Goal: Information Seeking & Learning: Compare options

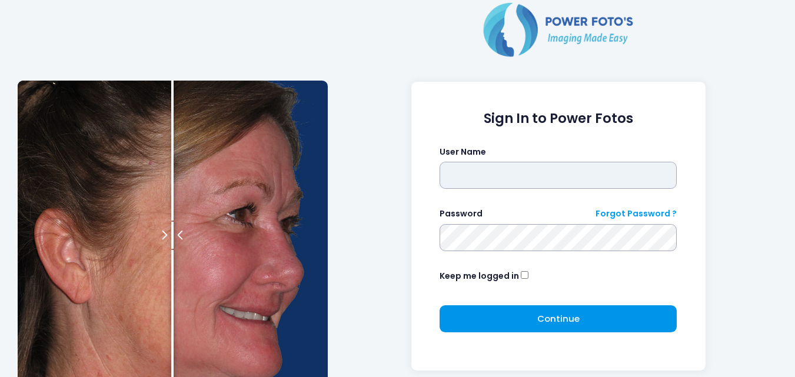
type input "**********"
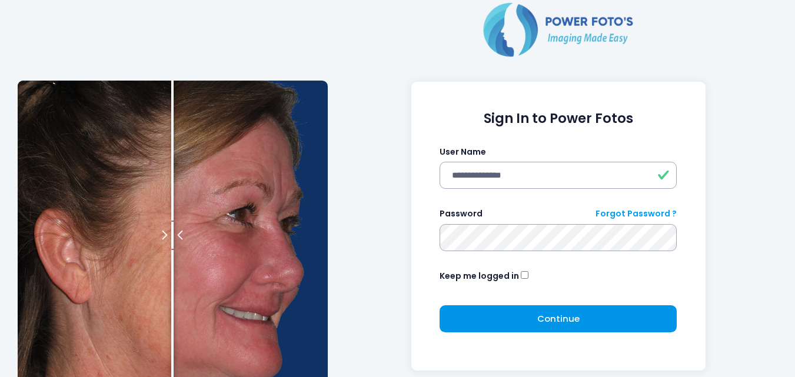
click at [472, 313] on button "Continue Please wait..." at bounding box center [557, 318] width 237 height 27
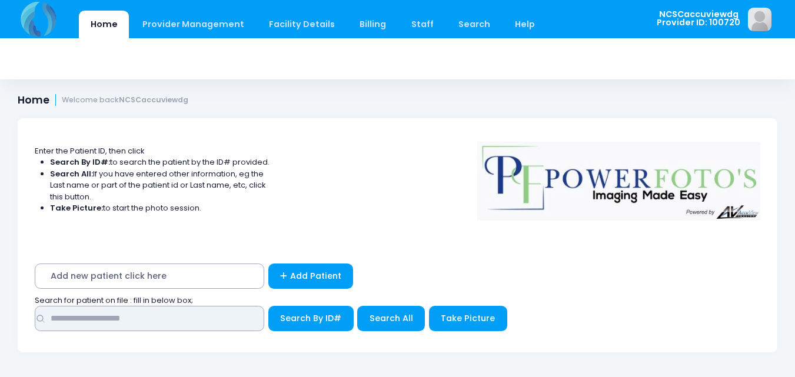
drag, startPoint x: 118, startPoint y: 320, endPoint x: 131, endPoint y: 320, distance: 12.4
click at [118, 320] on input "text" at bounding box center [149, 318] width 229 height 25
type input "*****"
click at [268, 306] on button "Search By ID#" at bounding box center [310, 318] width 85 height 25
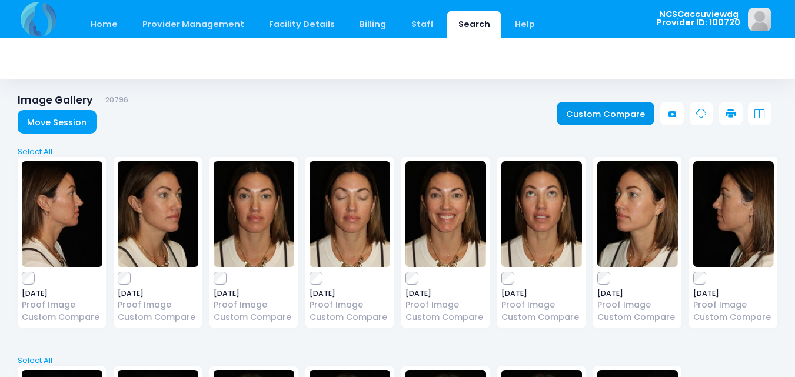
click at [586, 115] on link "Custom Compare" at bounding box center [605, 114] width 98 height 24
click at [213, 272] on div "2025-03-26 Proof Image Custom Compare" at bounding box center [253, 242] width 88 height 171
click at [590, 108] on link "Custom Compare" at bounding box center [605, 114] width 98 height 24
click at [86, 27] on link "Home" at bounding box center [104, 25] width 50 height 28
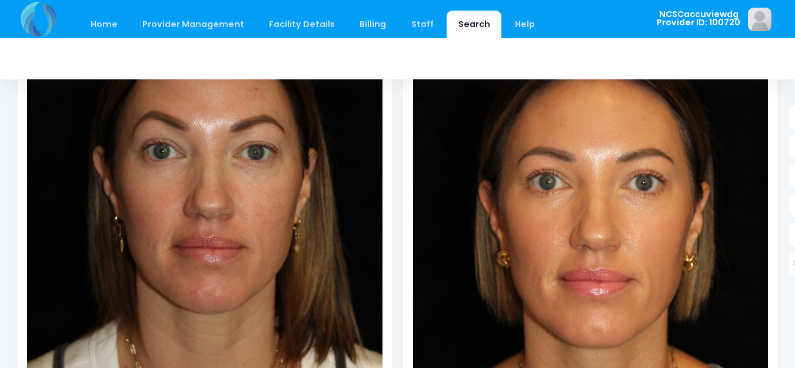
scroll to position [235, 0]
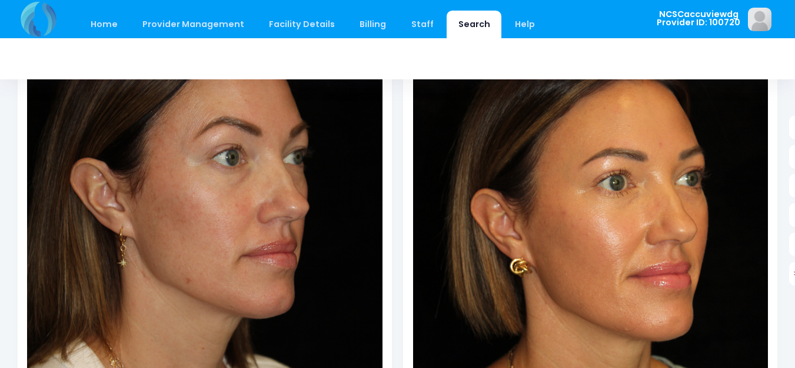
scroll to position [235, 0]
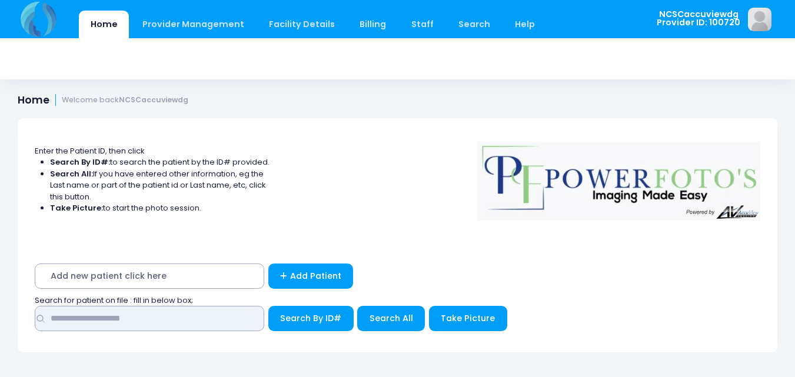
click at [148, 318] on input "text" at bounding box center [149, 318] width 229 height 25
type input "*****"
click at [268, 306] on button "Search By ID#" at bounding box center [310, 318] width 85 height 25
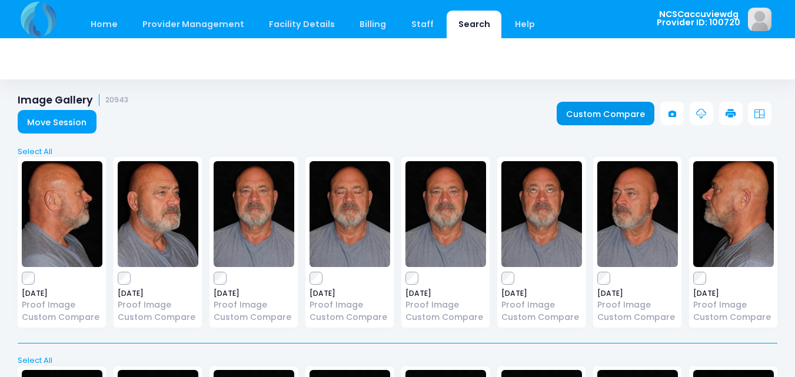
click at [608, 112] on link "Custom Compare" at bounding box center [605, 114] width 98 height 24
click at [596, 107] on link "Custom Compare" at bounding box center [605, 114] width 98 height 24
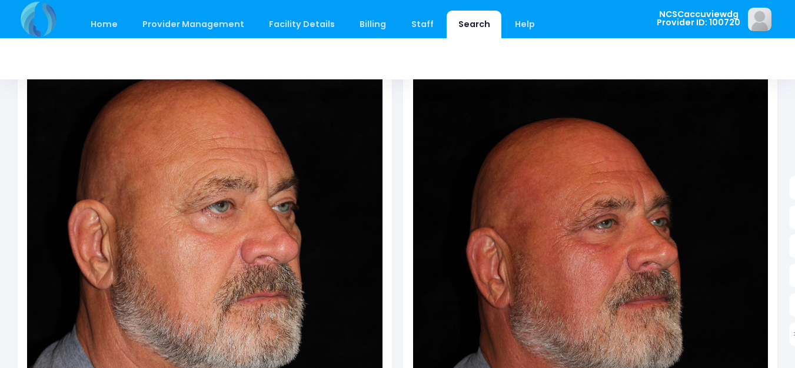
scroll to position [176, 0]
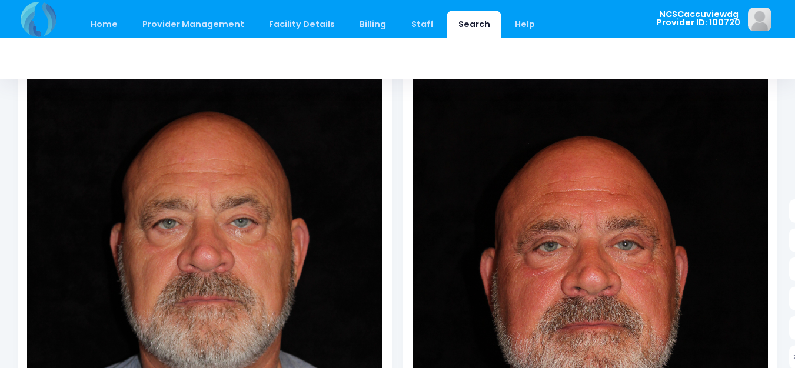
scroll to position [176, 0]
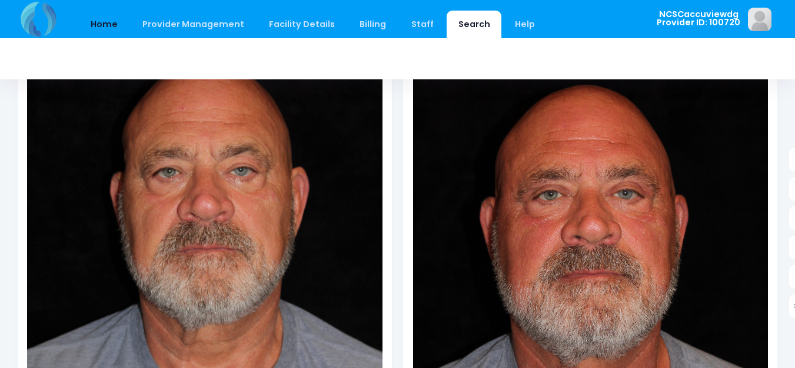
click at [108, 21] on link "Home" at bounding box center [104, 25] width 50 height 28
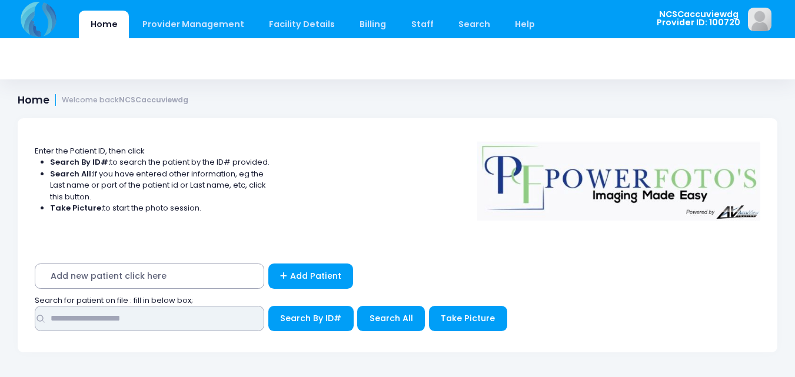
drag, startPoint x: 169, startPoint y: 322, endPoint x: 196, endPoint y: 313, distance: 28.5
click at [169, 322] on input "text" at bounding box center [149, 318] width 229 height 25
type input "*****"
click at [268, 306] on button "Search By ID#" at bounding box center [310, 318] width 85 height 25
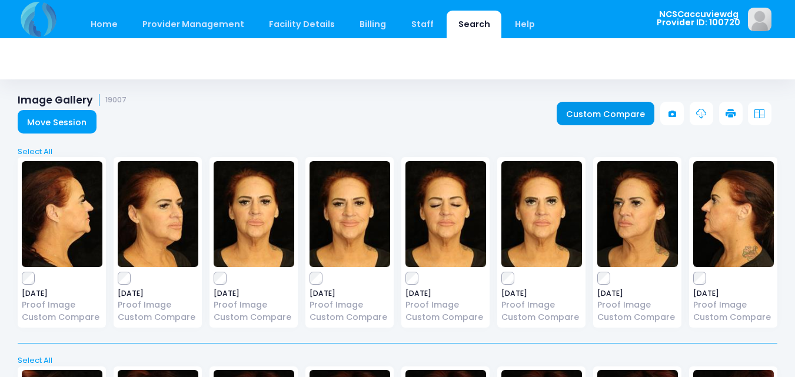
click at [630, 112] on link "Custom Compare" at bounding box center [605, 114] width 98 height 24
click at [579, 108] on link "Custom Compare" at bounding box center [605, 114] width 98 height 24
click at [599, 108] on link "Custom Compare" at bounding box center [605, 114] width 98 height 24
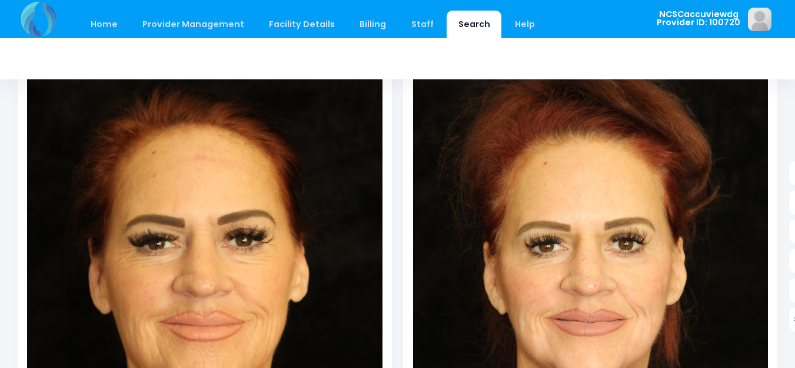
scroll to position [176, 0]
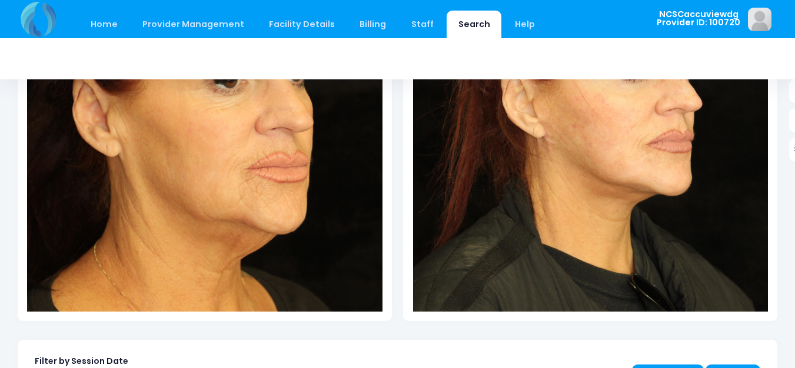
scroll to position [353, 0]
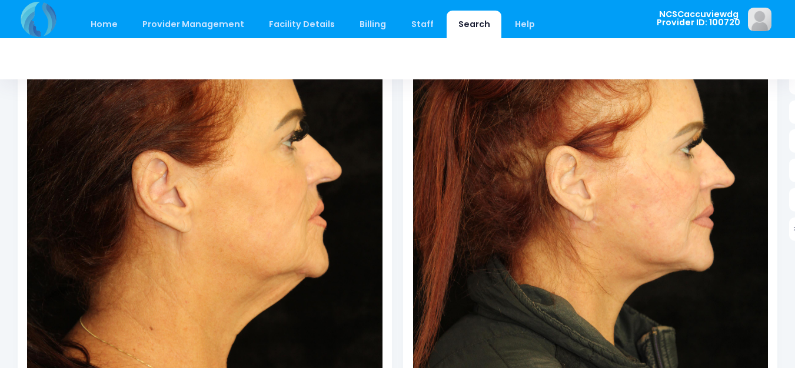
scroll to position [235, 0]
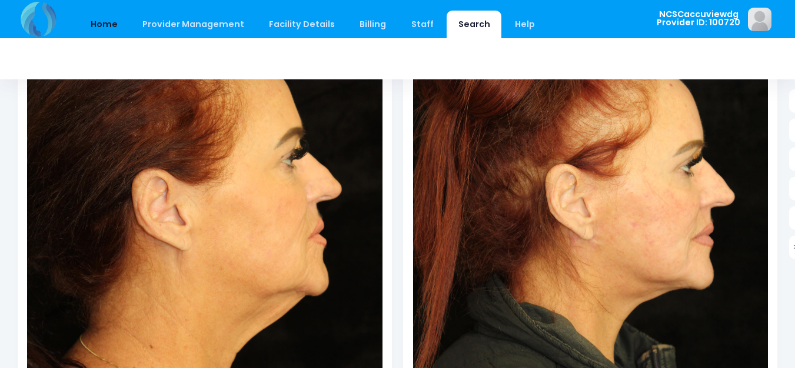
click at [111, 28] on link "Home" at bounding box center [104, 25] width 50 height 28
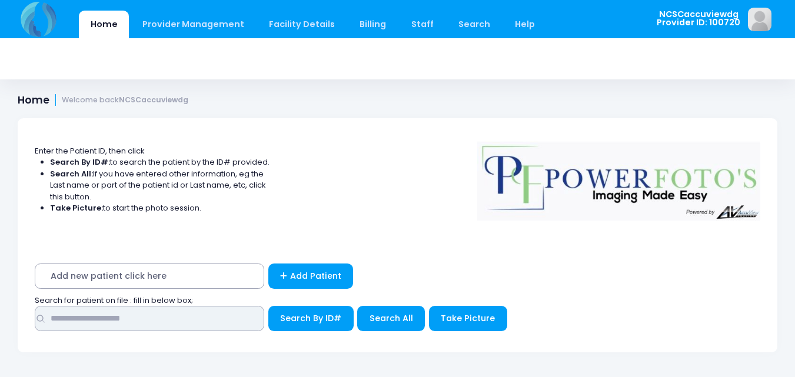
drag, startPoint x: 153, startPoint y: 324, endPoint x: 215, endPoint y: 344, distance: 65.5
click at [153, 324] on input "text" at bounding box center [149, 318] width 229 height 25
type input "*****"
click at [268, 306] on button "Search By ID#" at bounding box center [310, 318] width 85 height 25
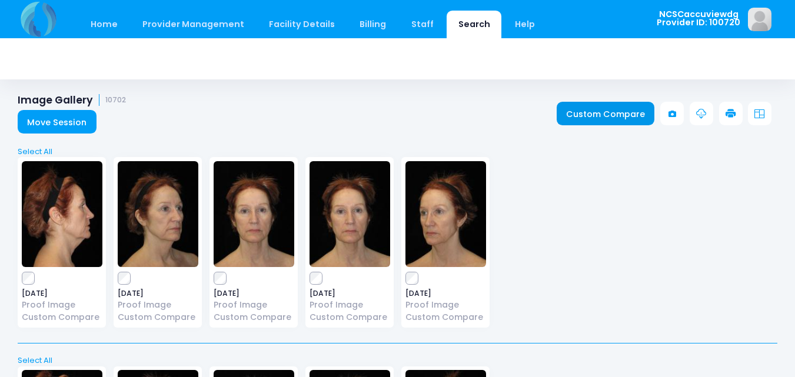
click at [592, 115] on link "Custom Compare" at bounding box center [605, 114] width 98 height 24
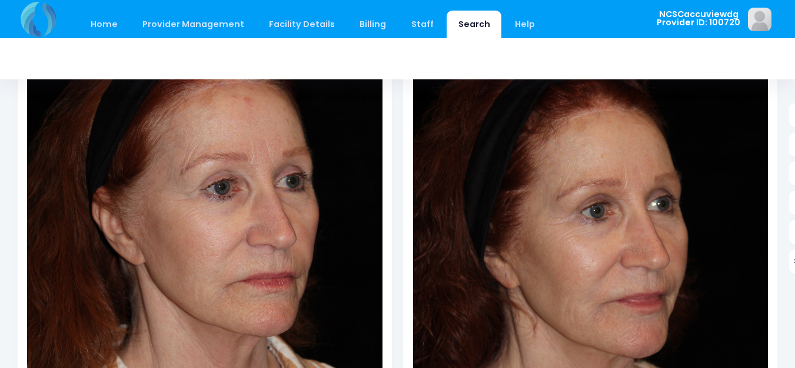
scroll to position [235, 0]
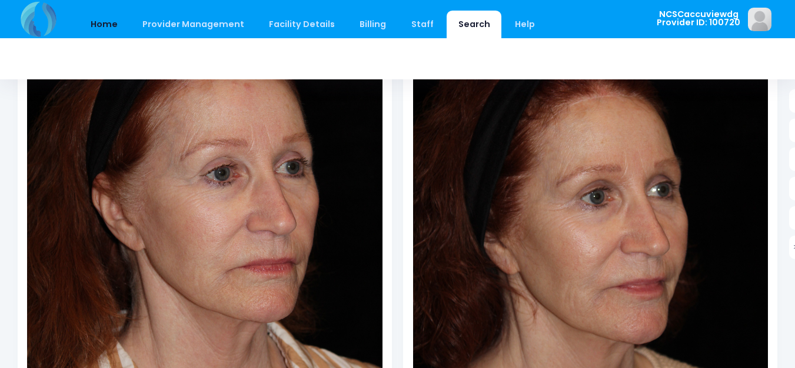
click at [114, 30] on link "Home" at bounding box center [104, 25] width 50 height 28
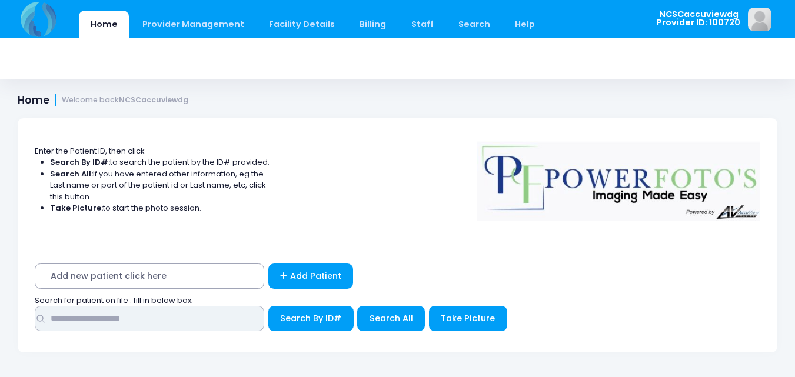
click at [126, 323] on input "text" at bounding box center [149, 318] width 229 height 25
type input "*****"
click at [268, 306] on button "Search By ID#" at bounding box center [310, 318] width 85 height 25
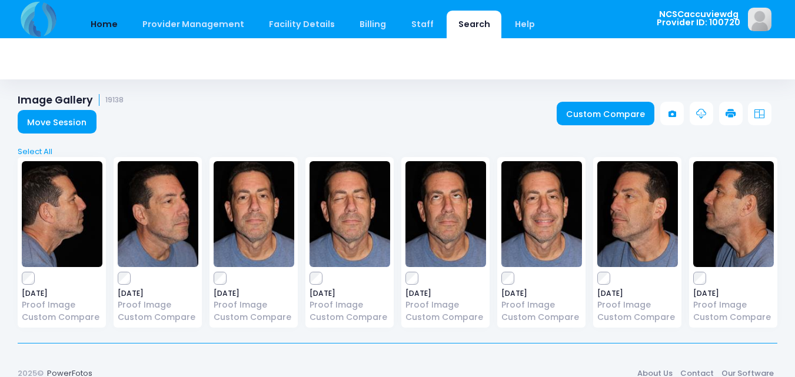
click at [102, 28] on link "Home" at bounding box center [104, 25] width 50 height 28
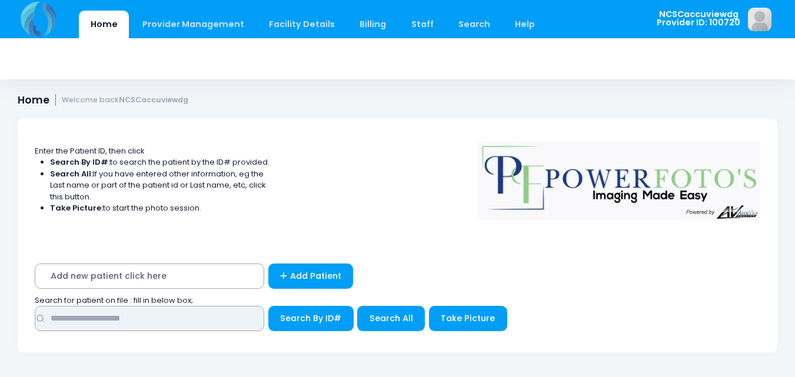
click at [146, 328] on input "text" at bounding box center [149, 318] width 229 height 25
type input "*****"
click at [268, 306] on button "Search By ID#" at bounding box center [310, 318] width 85 height 25
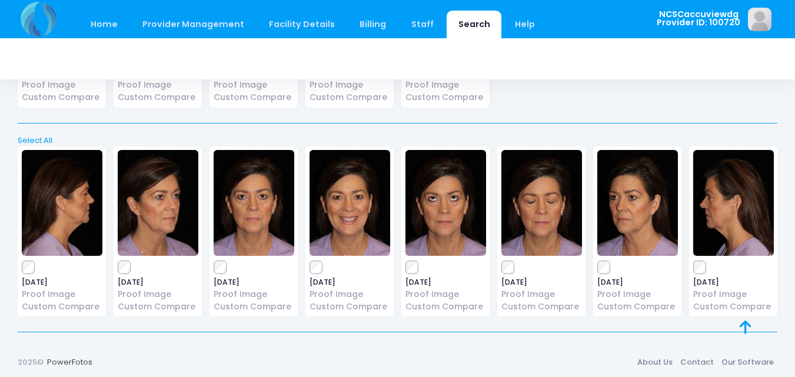
scroll to position [223, 0]
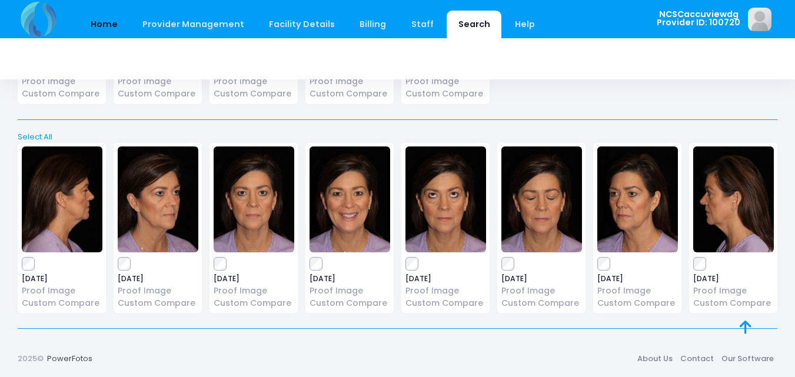
click at [93, 28] on link "Home" at bounding box center [104, 25] width 50 height 28
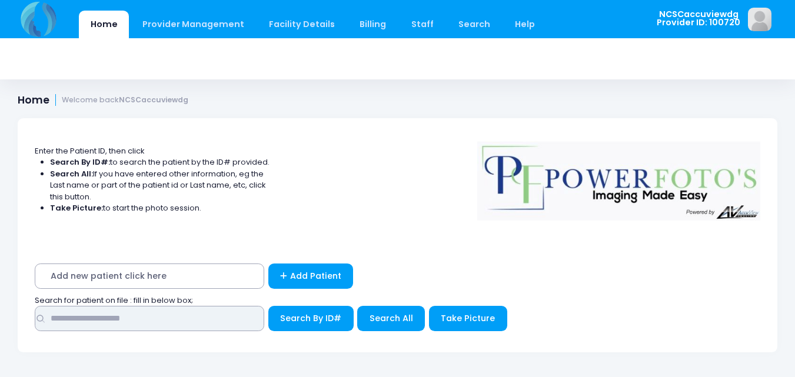
click at [153, 315] on input "text" at bounding box center [149, 318] width 229 height 25
type input "****"
click at [268, 306] on button "Search By ID#" at bounding box center [310, 318] width 85 height 25
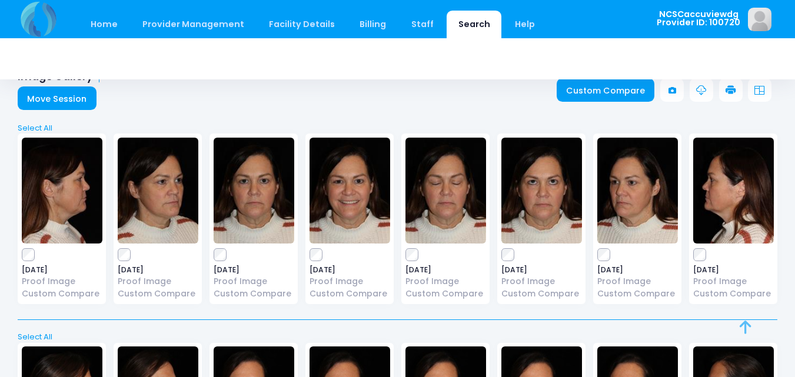
scroll to position [21, 0]
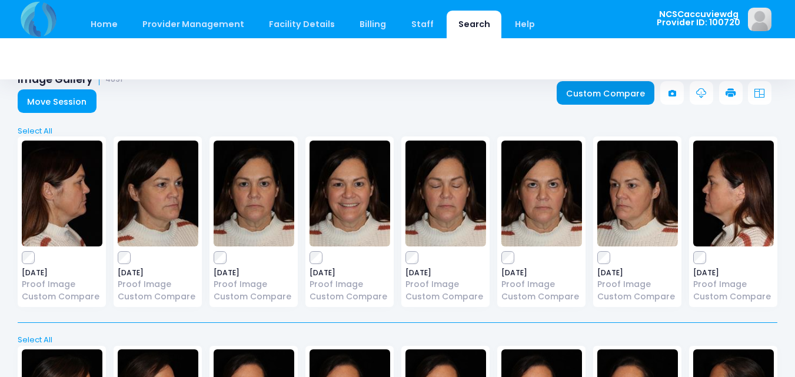
click at [625, 98] on link "Custom Compare" at bounding box center [605, 93] width 98 height 24
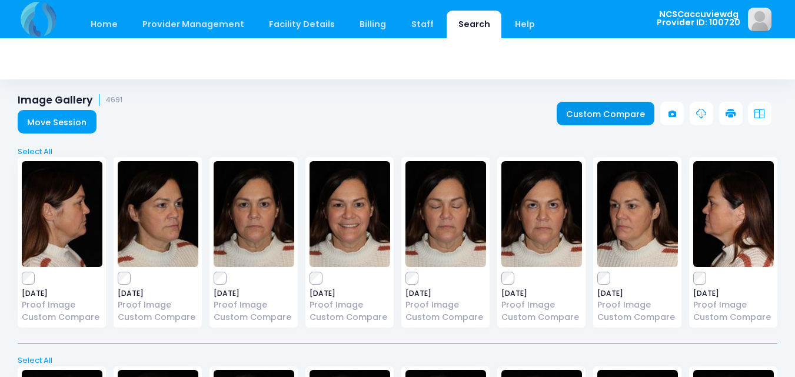
click at [620, 115] on link "Custom Compare" at bounding box center [605, 114] width 98 height 24
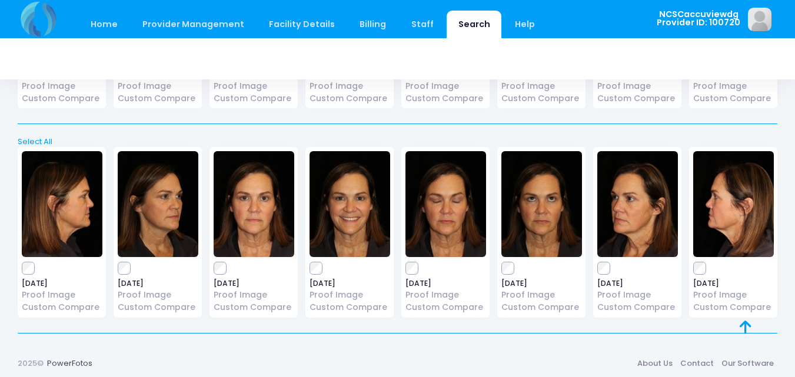
scroll to position [432, 0]
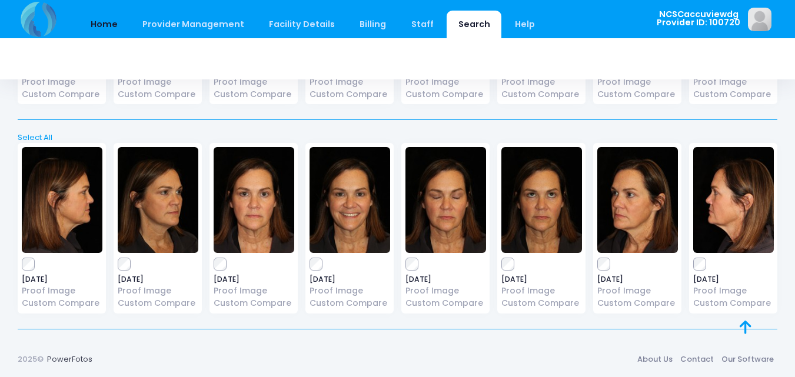
click at [108, 21] on link "Home" at bounding box center [104, 25] width 50 height 28
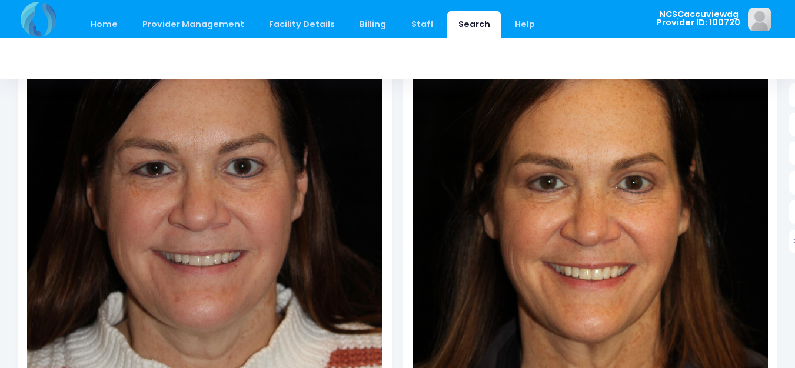
scroll to position [353, 0]
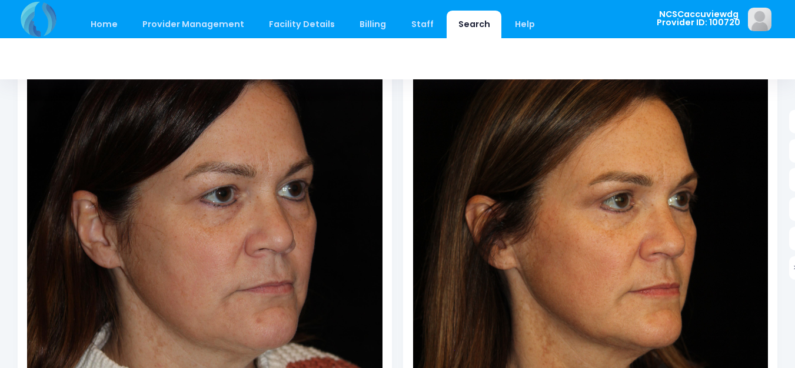
scroll to position [235, 0]
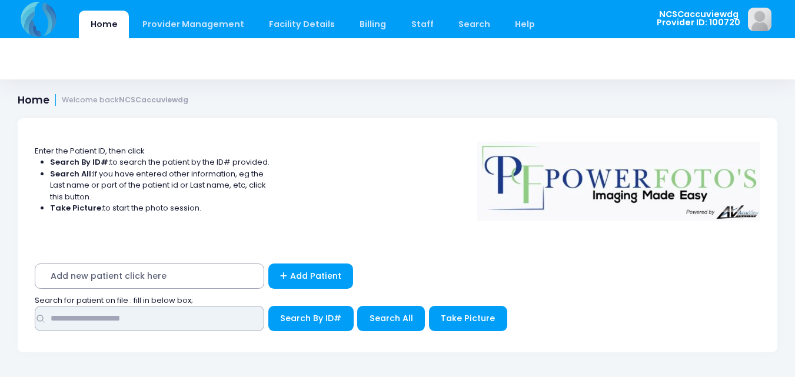
click at [220, 323] on input "text" at bounding box center [149, 318] width 229 height 25
type input "*****"
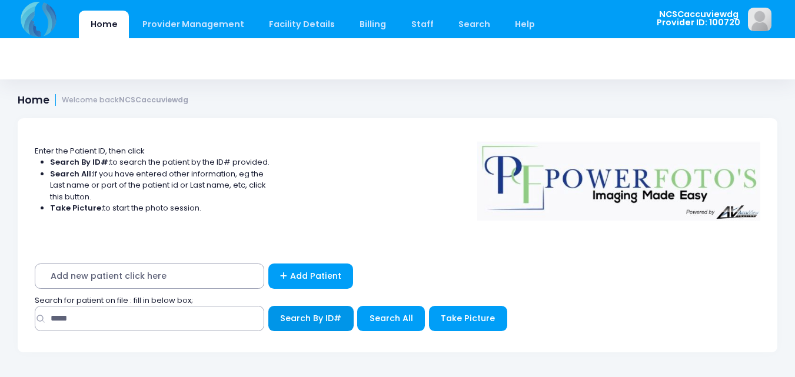
click at [301, 328] on button "Search By ID#" at bounding box center [310, 318] width 85 height 25
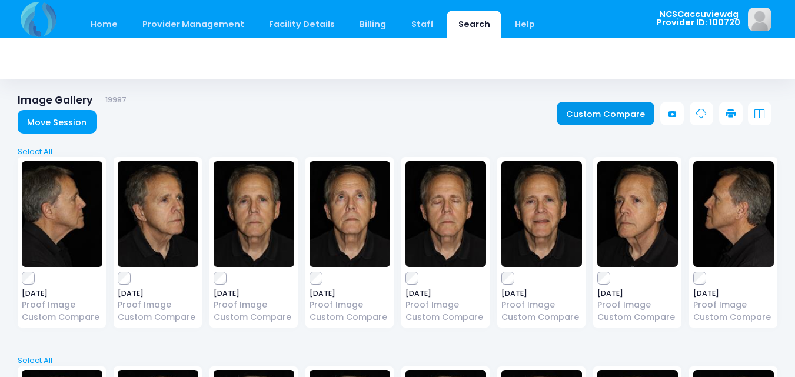
click at [601, 116] on link "Custom Compare" at bounding box center [605, 114] width 98 height 24
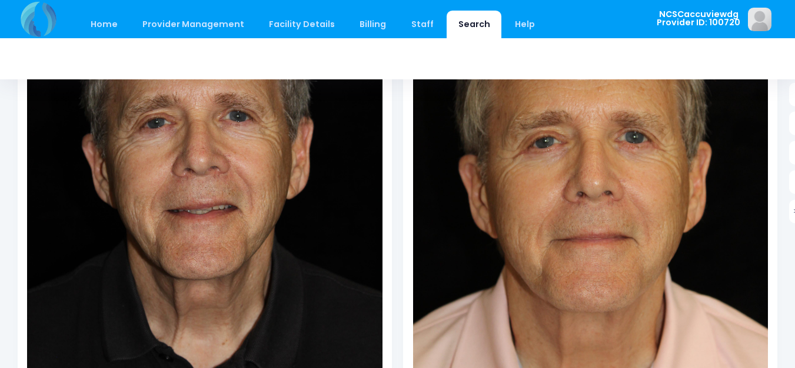
scroll to position [353, 0]
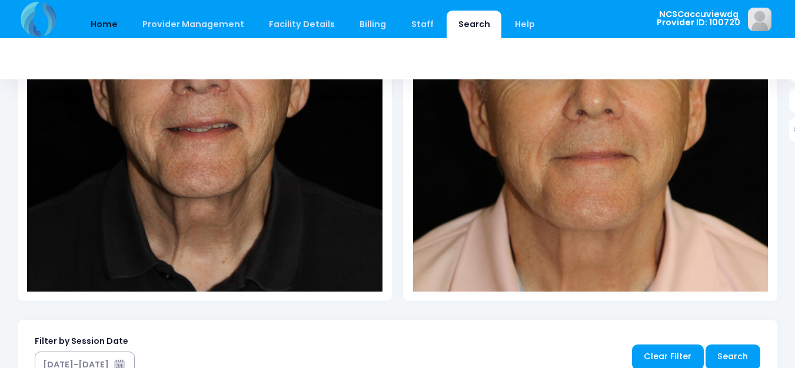
click at [106, 29] on link "Home" at bounding box center [104, 25] width 50 height 28
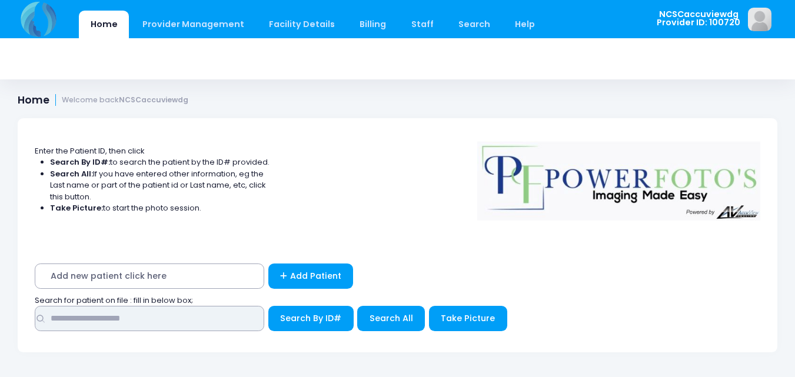
click at [91, 322] on input "text" at bounding box center [149, 318] width 229 height 25
type input "****"
click at [268, 306] on button "Search By ID#" at bounding box center [310, 318] width 85 height 25
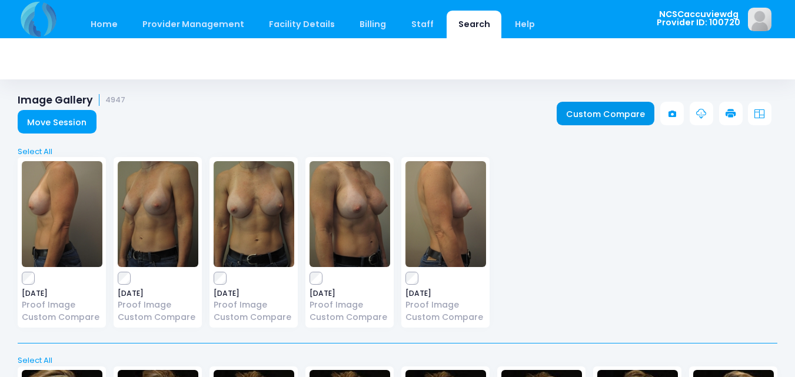
click at [603, 112] on link "Custom Compare" at bounding box center [605, 114] width 98 height 24
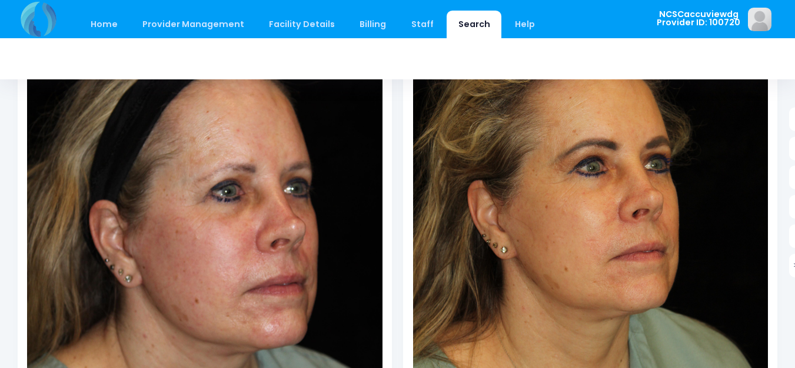
scroll to position [235, 0]
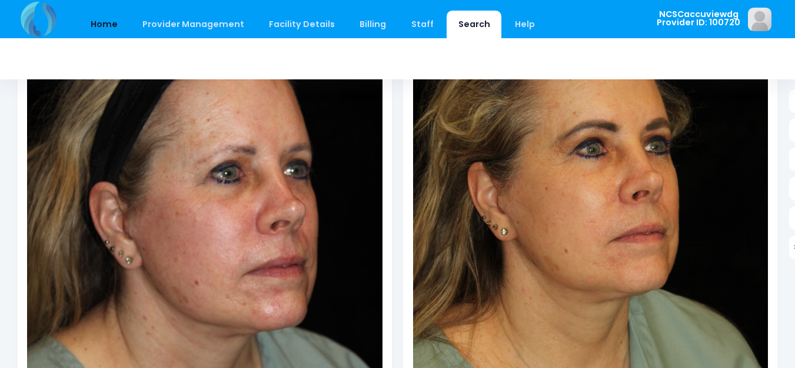
click at [95, 22] on link "Home" at bounding box center [104, 25] width 50 height 28
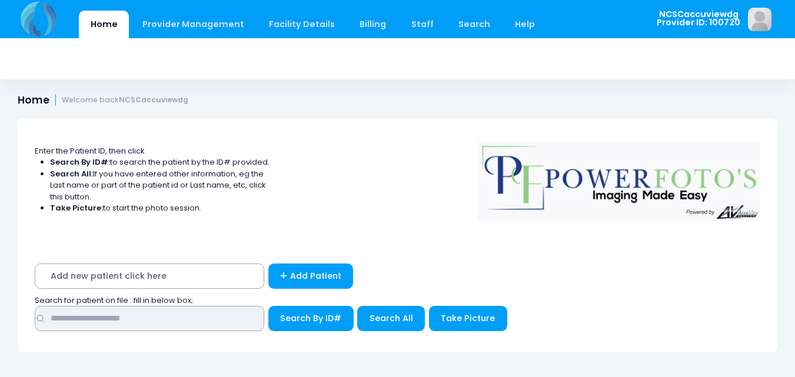
click at [152, 326] on input "text" at bounding box center [149, 318] width 229 height 25
type input "*****"
click at [268, 306] on button "Search By ID#" at bounding box center [310, 318] width 85 height 25
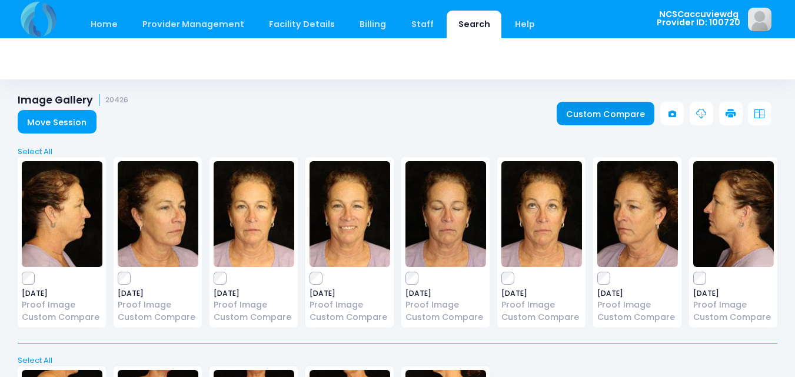
click at [605, 114] on link "Custom Compare" at bounding box center [605, 114] width 98 height 24
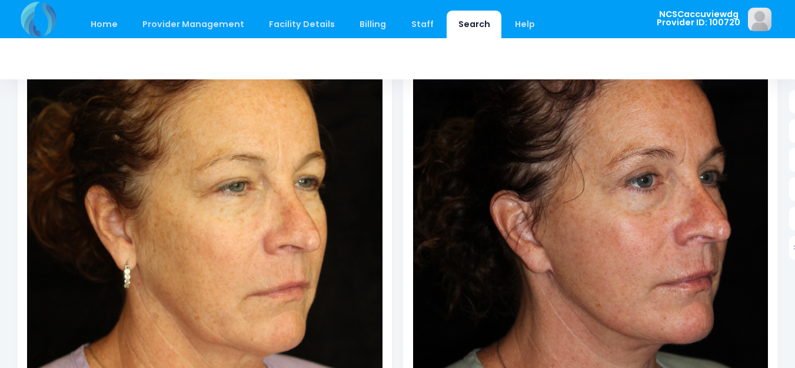
scroll to position [235, 0]
click at [98, 28] on link "Home" at bounding box center [104, 25] width 50 height 28
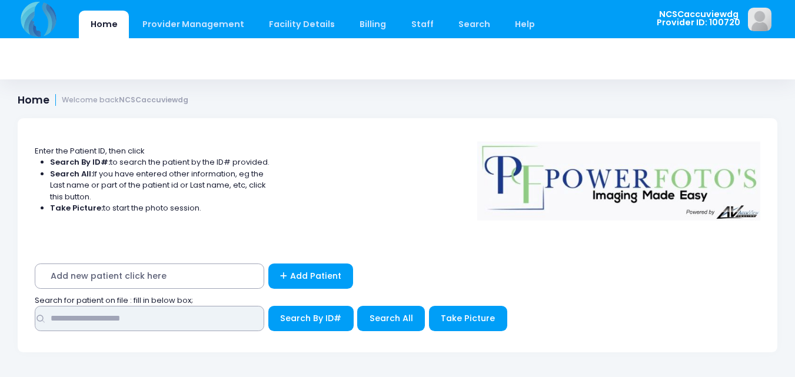
click at [196, 318] on input "text" at bounding box center [149, 318] width 229 height 25
type input "****"
click at [268, 306] on button "Search By ID#" at bounding box center [310, 318] width 85 height 25
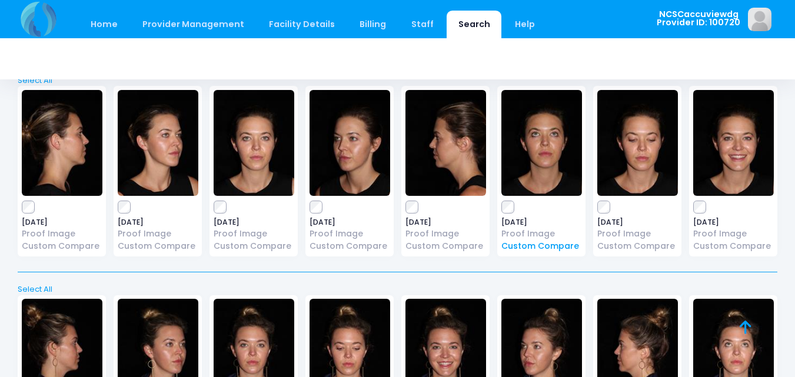
scroll to position [21, 0]
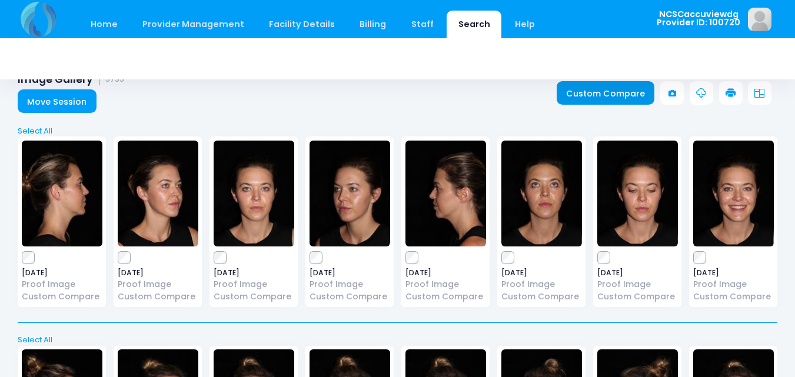
click at [609, 92] on link "Custom Compare" at bounding box center [605, 93] width 98 height 24
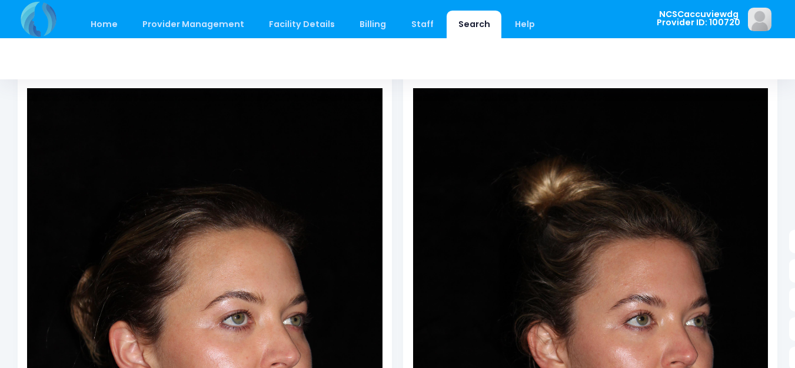
scroll to position [176, 0]
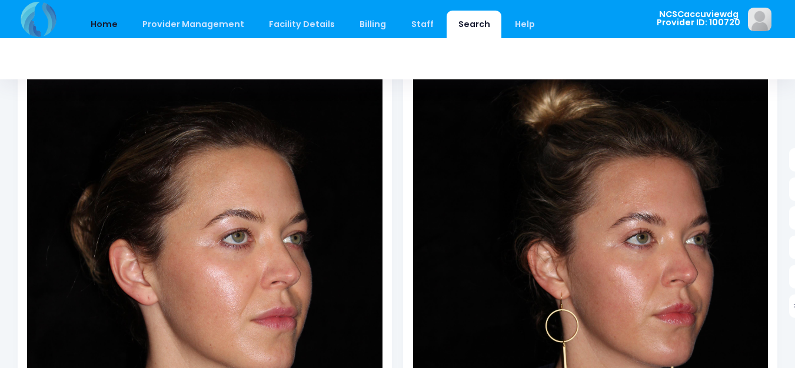
click at [104, 28] on link "Home" at bounding box center [104, 25] width 50 height 28
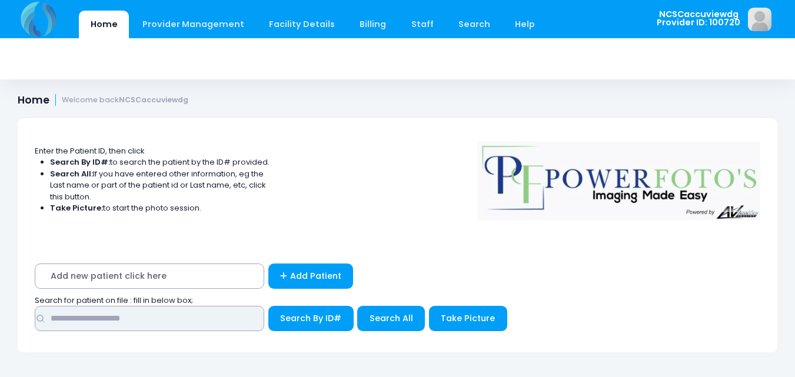
click at [159, 318] on input "text" at bounding box center [149, 318] width 229 height 25
type input "*****"
click at [268, 306] on button "Search By ID#" at bounding box center [310, 318] width 85 height 25
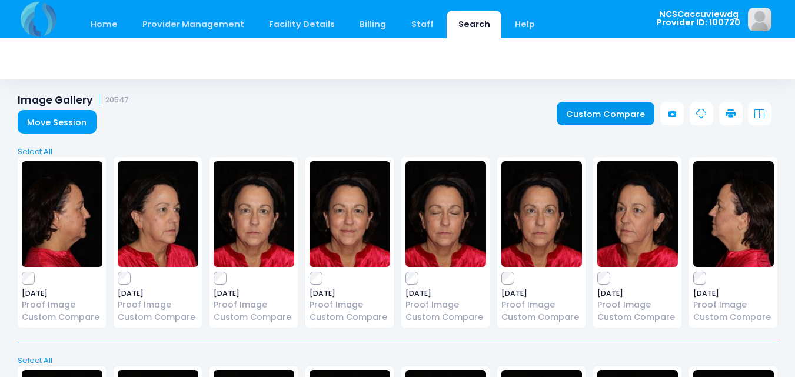
click at [586, 102] on link "Custom Compare" at bounding box center [605, 114] width 98 height 24
click at [590, 119] on link "Custom Compare" at bounding box center [605, 114] width 98 height 24
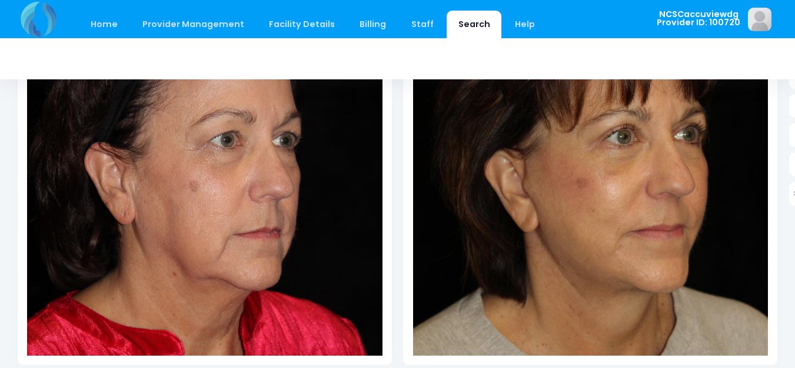
scroll to position [294, 0]
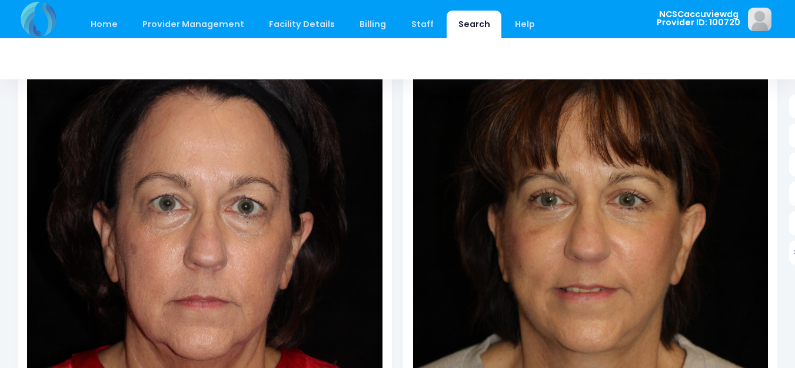
scroll to position [235, 0]
